Goal: Share content: Share content

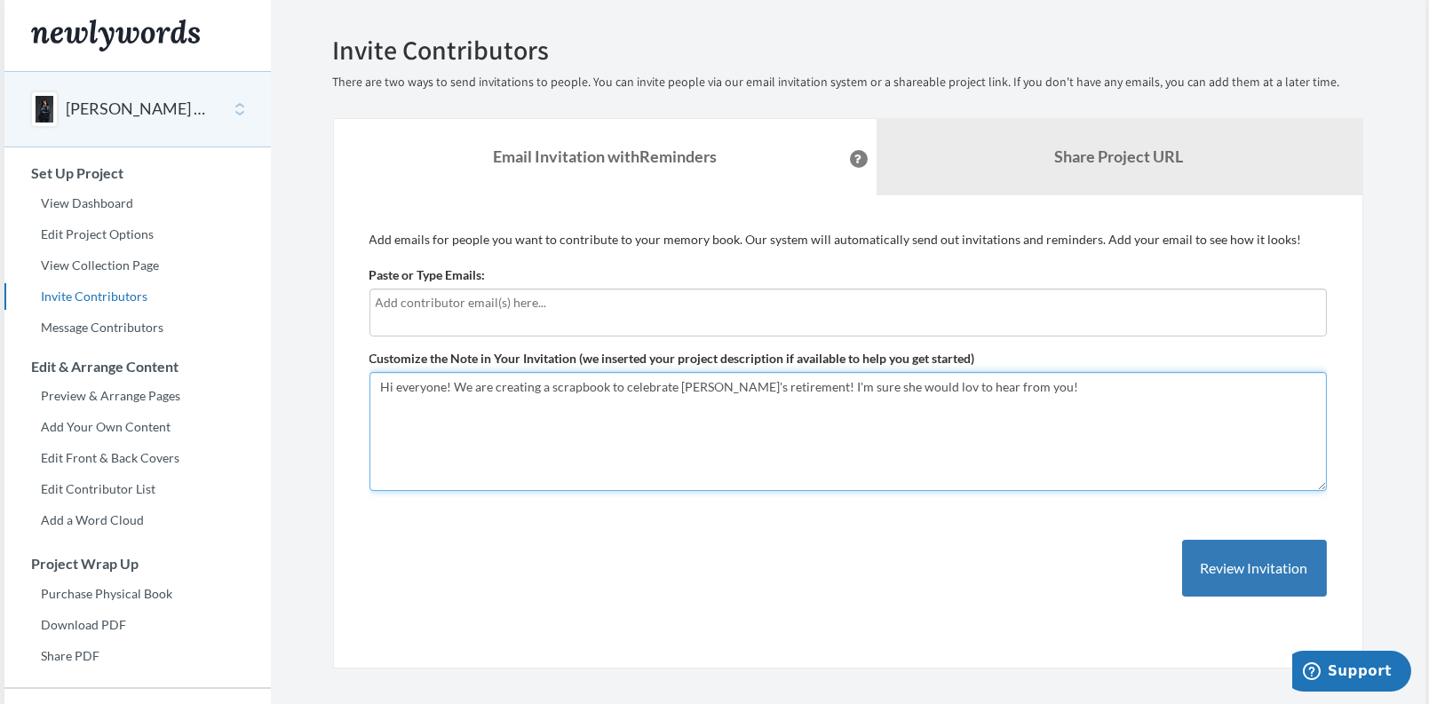
click at [904, 381] on textarea "Hi everyone! We are creating a scrapbook to celebrate [PERSON_NAME]'s retiremen…" at bounding box center [847, 431] width 957 height 119
drag, startPoint x: 1042, startPoint y: 391, endPoint x: 170, endPoint y: 386, distance: 871.1
click at [170, 386] on div "Main menu [PERSON_NAME] Retirement Select a project [PERSON_NAME] Retirement St…" at bounding box center [714, 441] width 1421 height 883
type textarea "Hi everyone! We are creating a scrapbook to celebrate [PERSON_NAME]'s retiremen…"
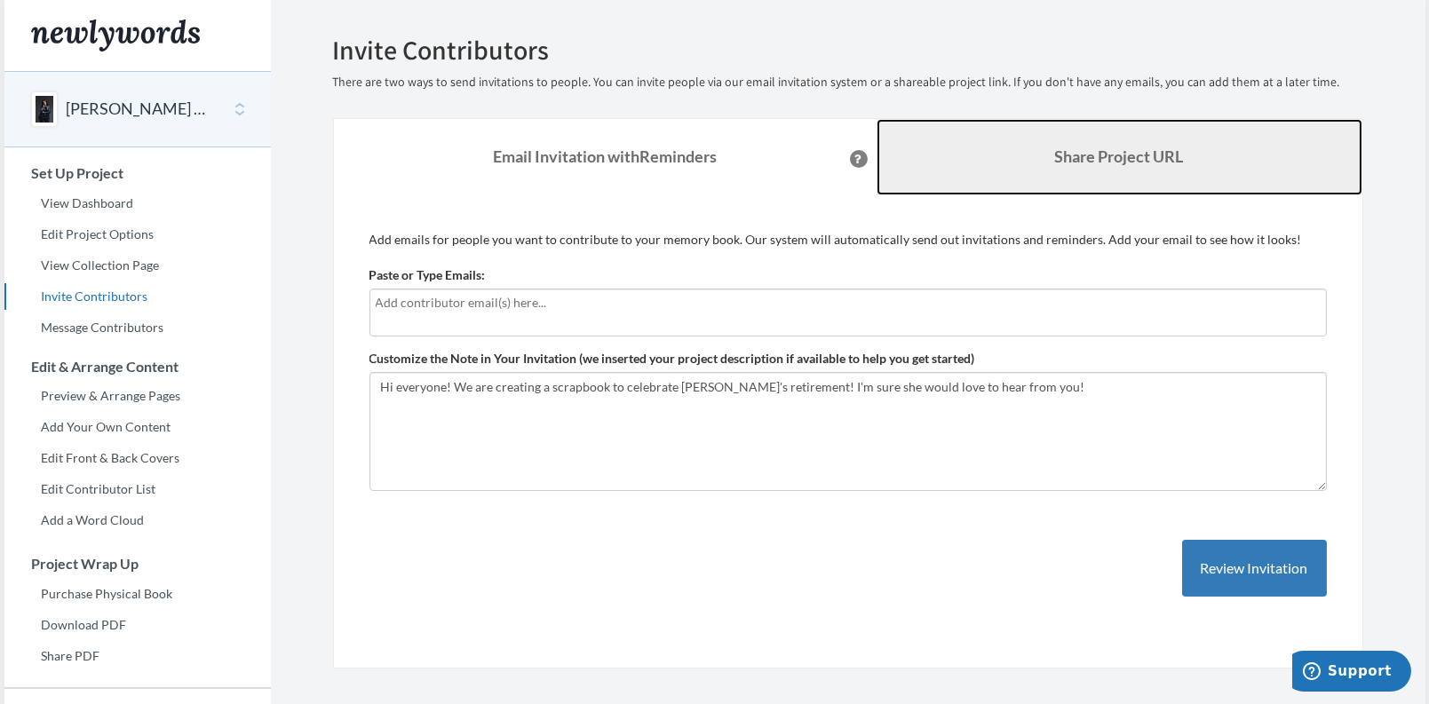
click at [1079, 160] on b "Share Project URL" at bounding box center [1119, 157] width 129 height 20
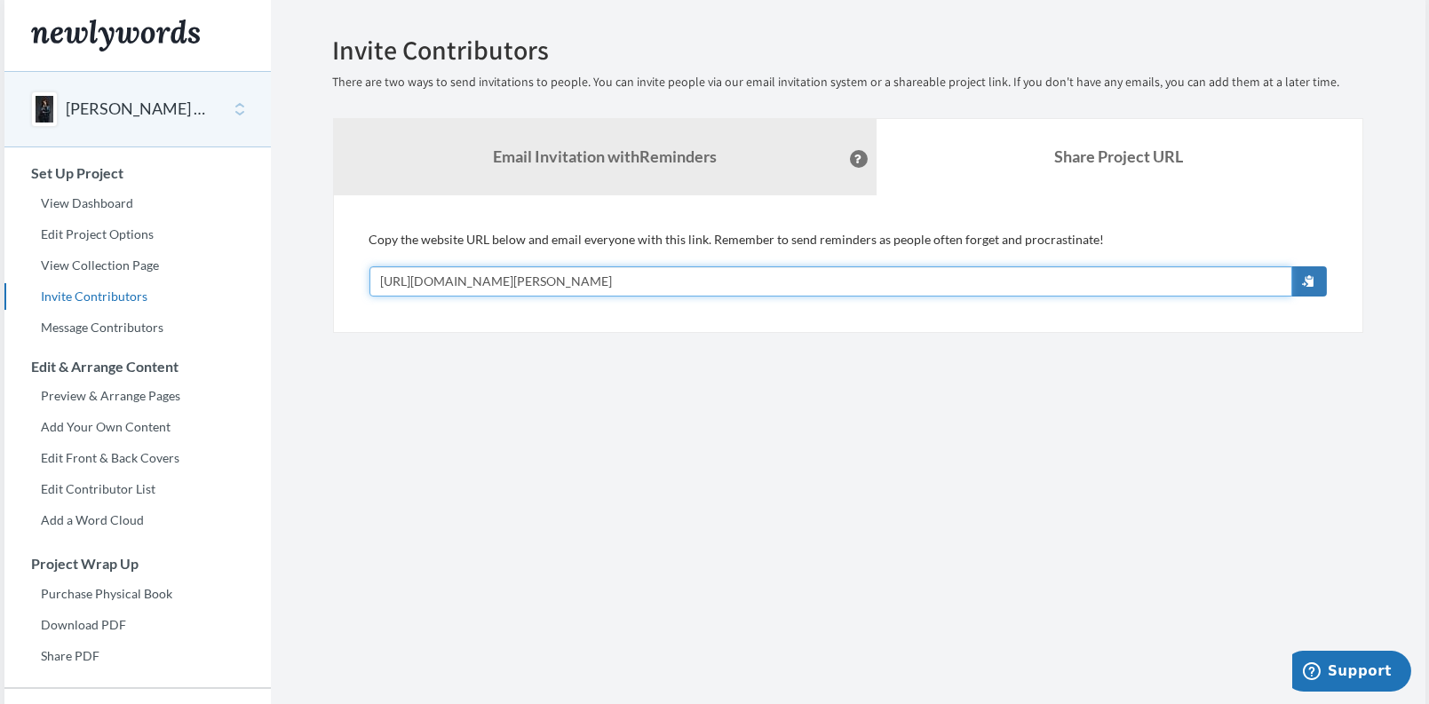
click at [755, 279] on input "[URL][DOMAIN_NAME][PERSON_NAME]" at bounding box center [830, 281] width 923 height 30
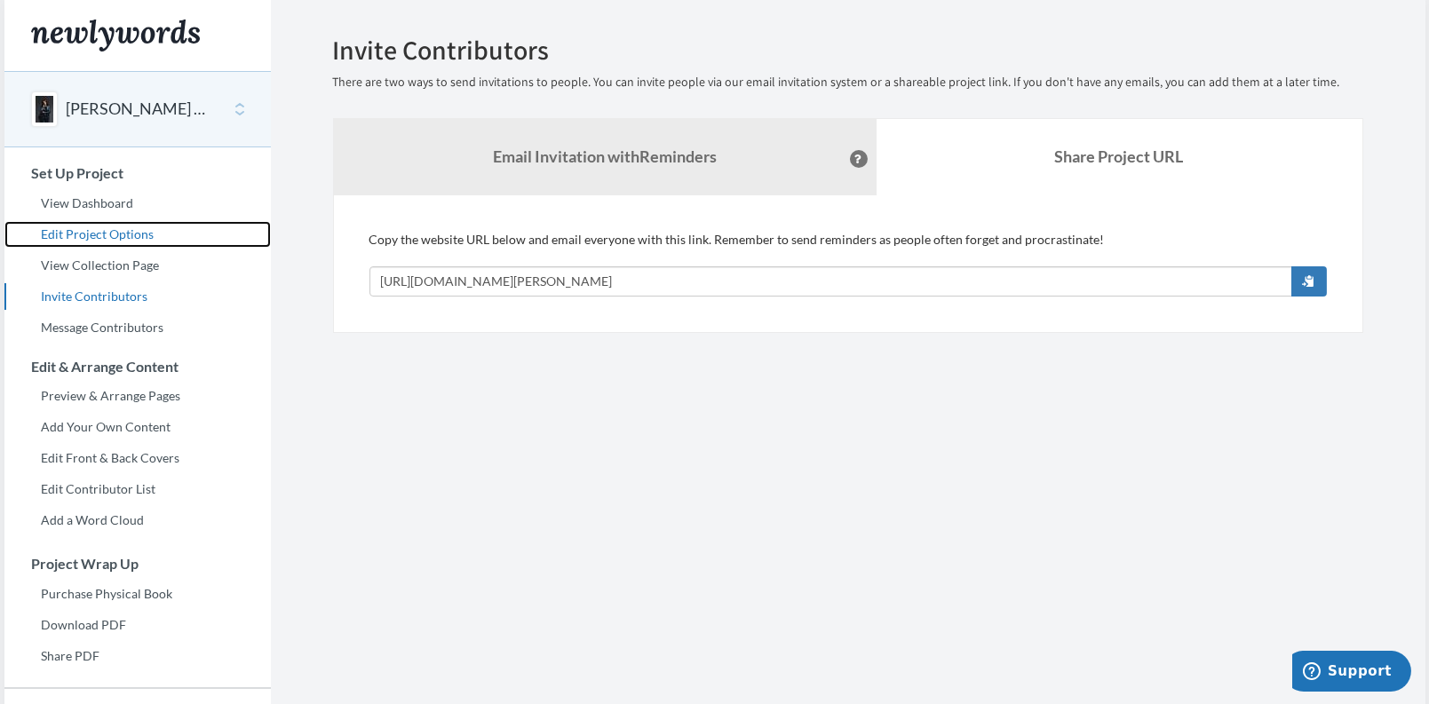
click at [88, 232] on link "Edit Project Options" at bounding box center [137, 234] width 266 height 27
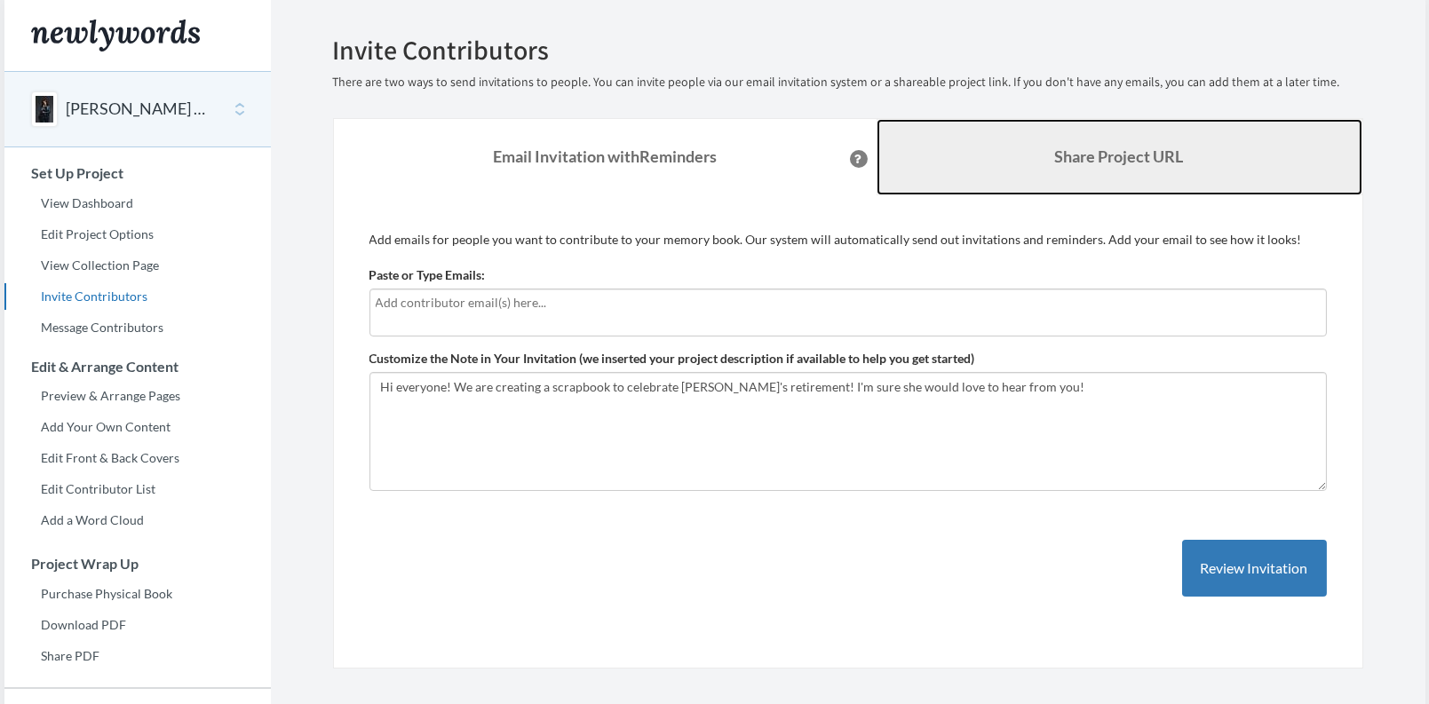
click at [1039, 161] on link "Share Project URL" at bounding box center [1119, 157] width 486 height 76
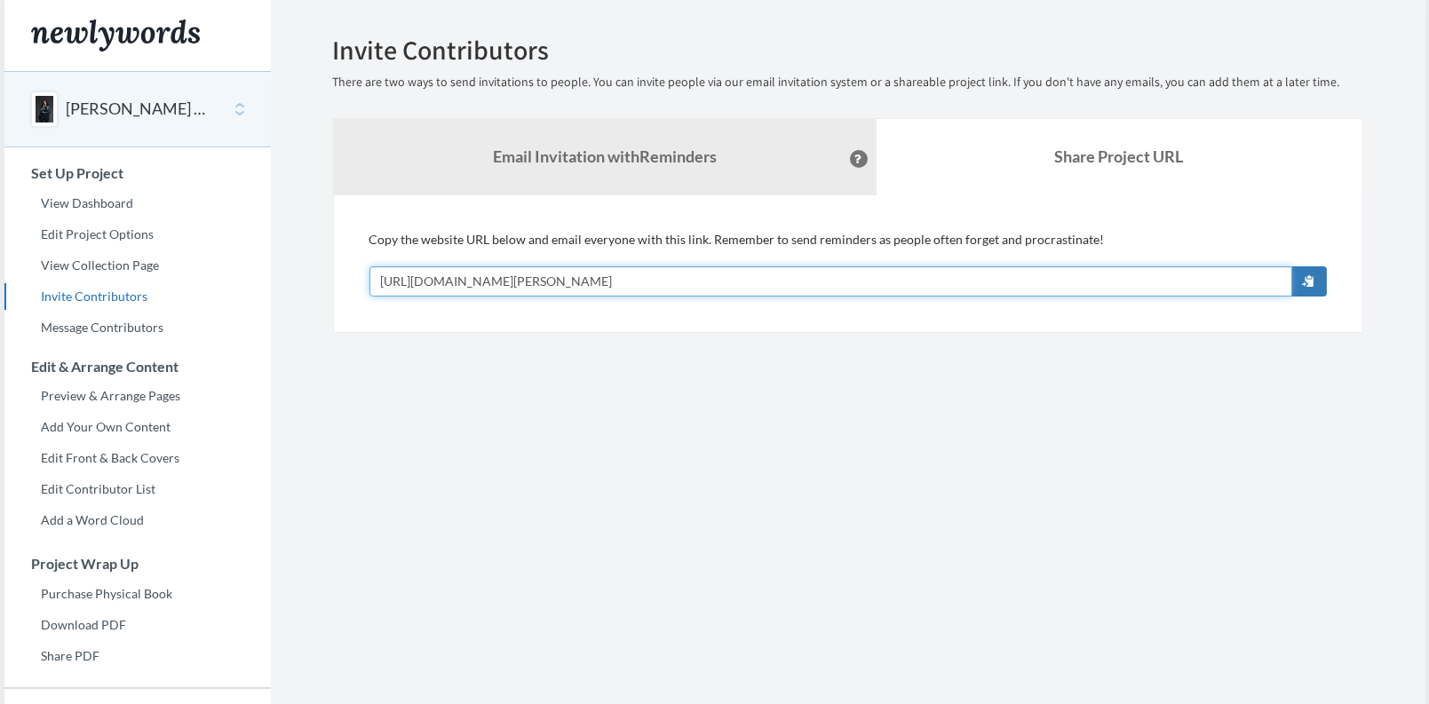
click at [732, 284] on input "[URL][DOMAIN_NAME][PERSON_NAME]" at bounding box center [830, 281] width 923 height 30
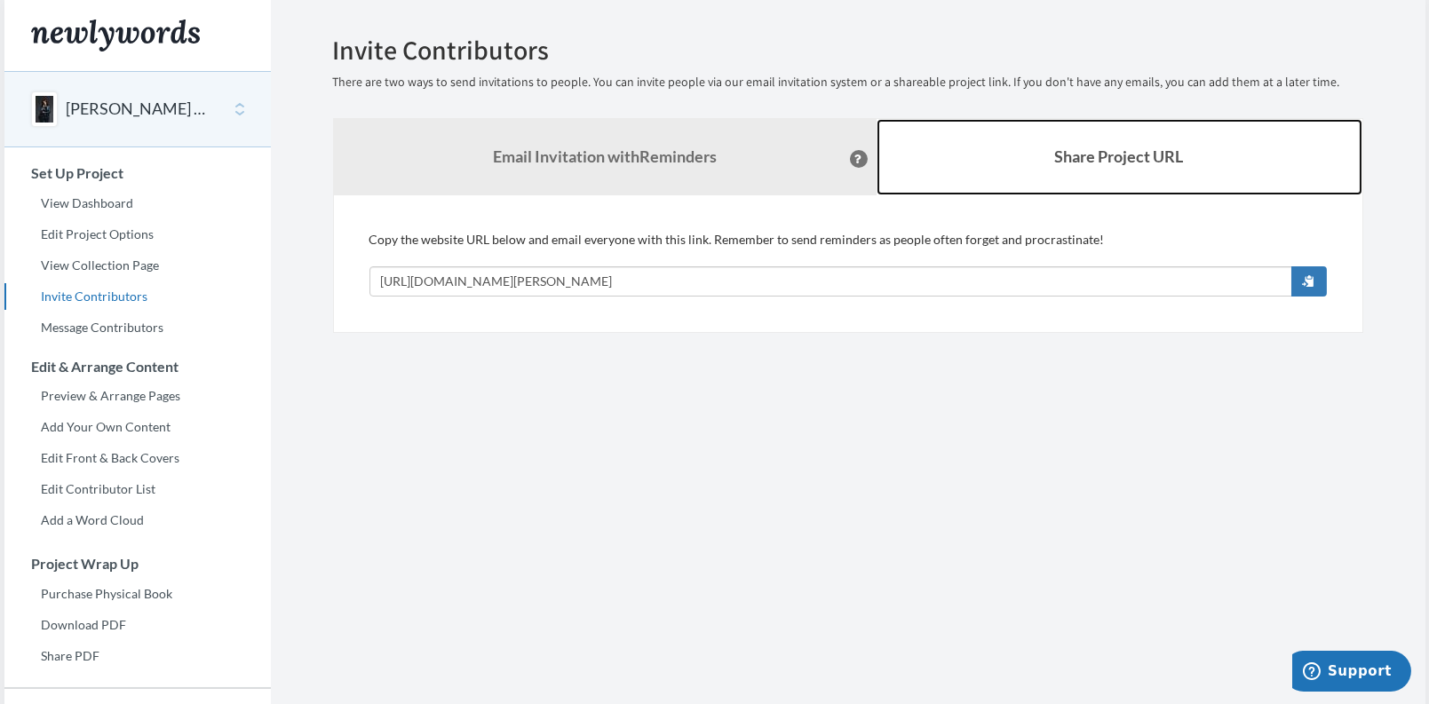
click at [1047, 178] on link "Share Project URL" at bounding box center [1119, 157] width 486 height 76
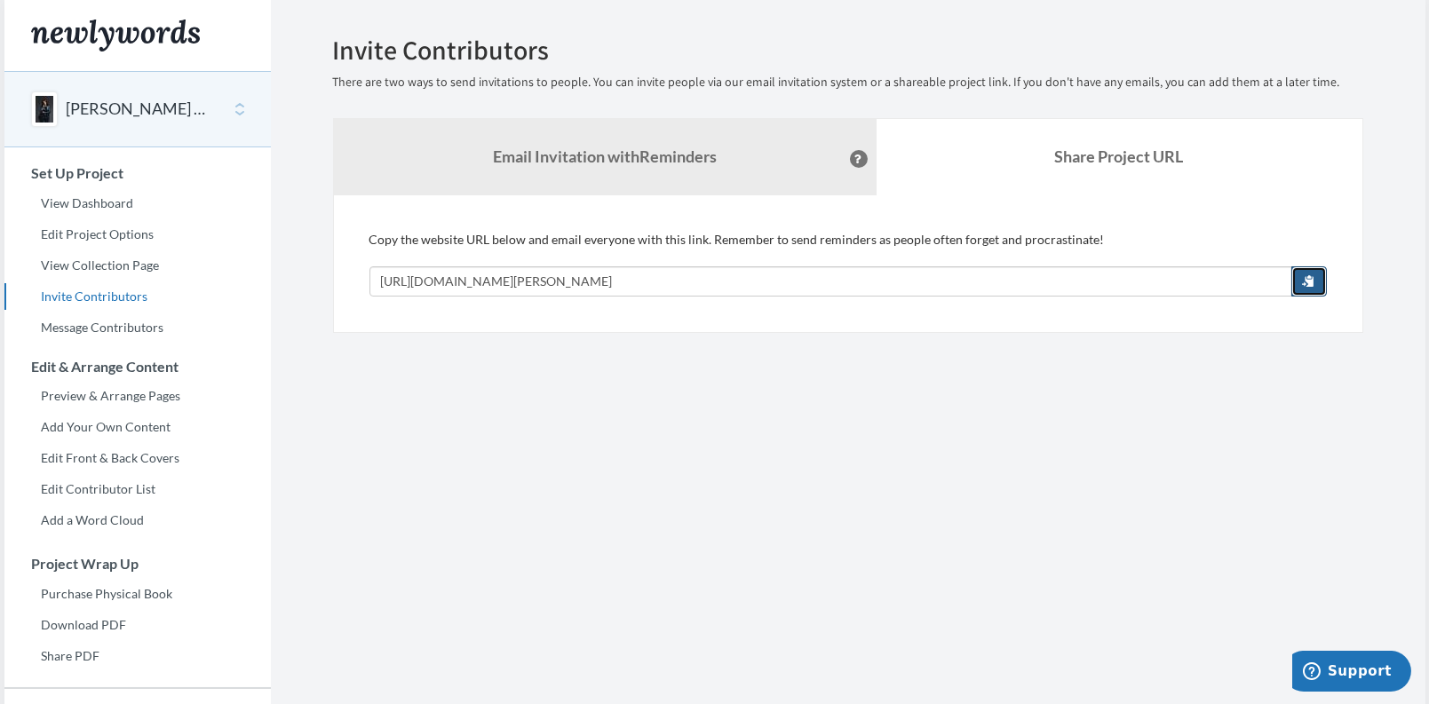
click at [1310, 285] on span "button" at bounding box center [1309, 280] width 12 height 12
click at [1309, 280] on span "button" at bounding box center [1309, 280] width 12 height 12
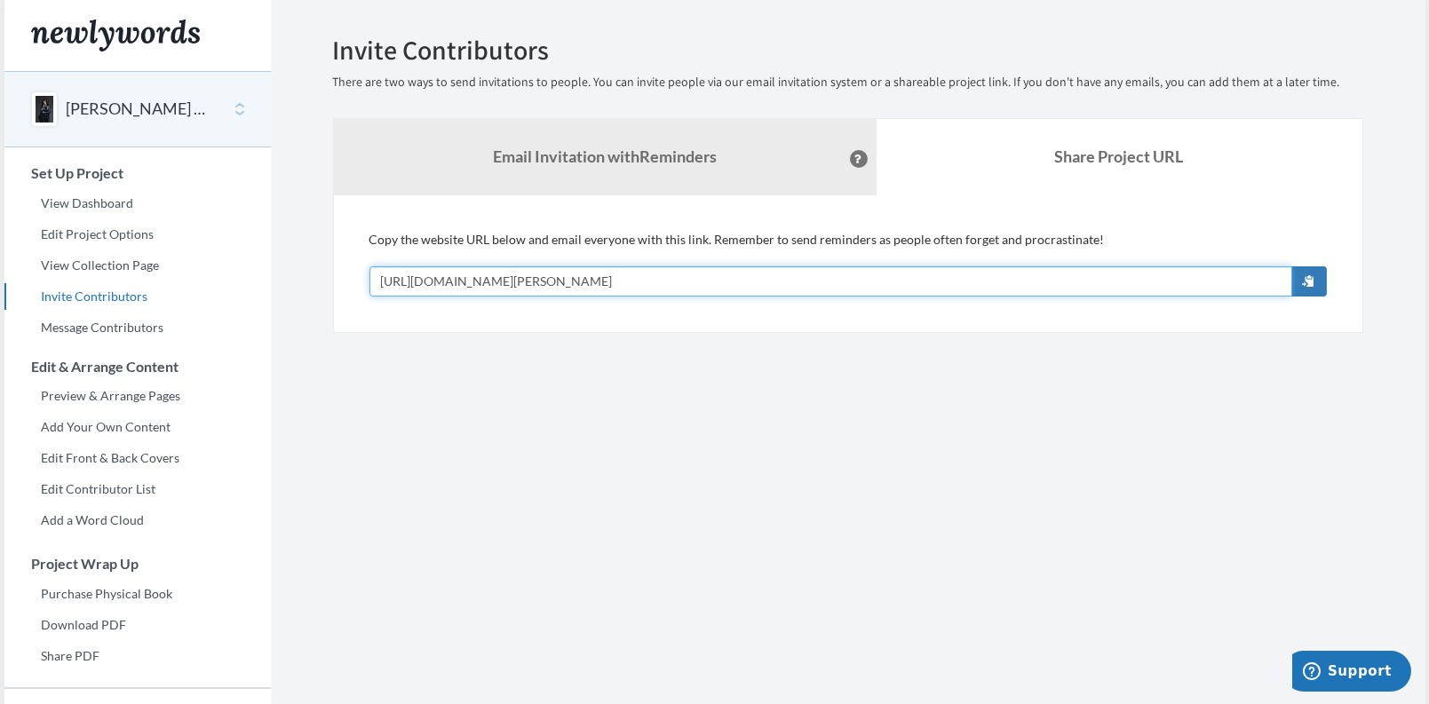
click at [740, 280] on input "[URL][DOMAIN_NAME][PERSON_NAME]" at bounding box center [830, 281] width 923 height 30
